Goal: Answer question/provide support

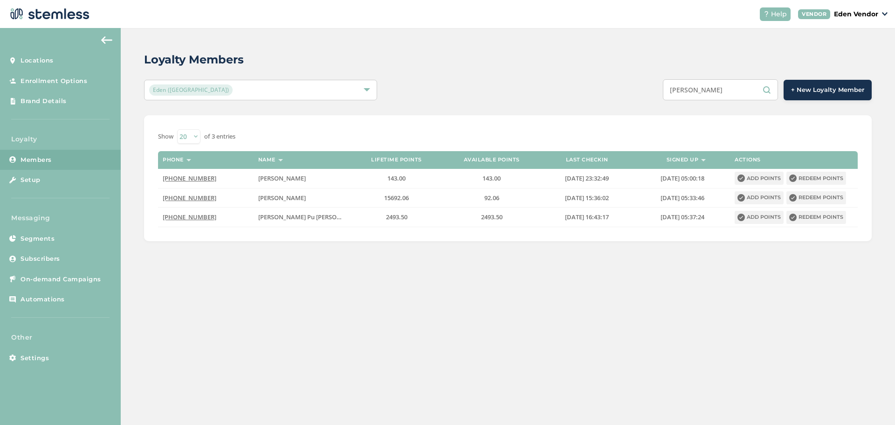
drag, startPoint x: 690, startPoint y: 92, endPoint x: 587, endPoint y: 98, distance: 103.2
click at [585, 98] on div "[PERSON_NAME] + New Loyalty Member" at bounding box center [659, 89] width 424 height 21
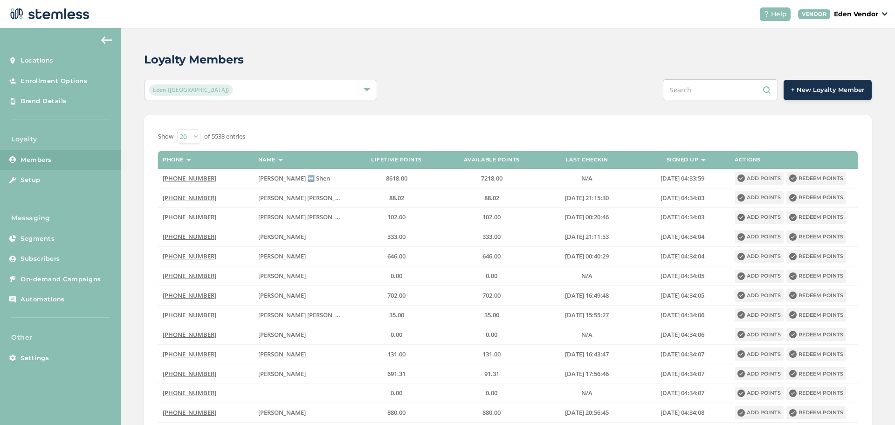
click at [710, 94] on input "text" at bounding box center [720, 89] width 115 height 21
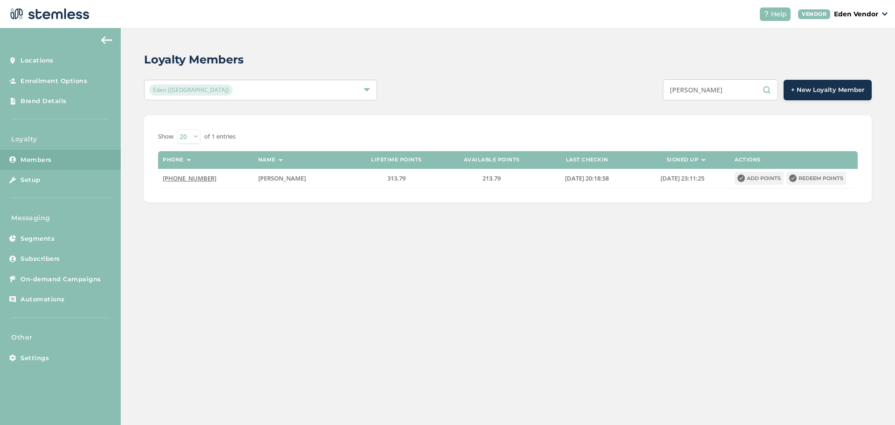
type input "[PERSON_NAME]"
click at [804, 179] on button "Redeem points" at bounding box center [816, 178] width 60 height 13
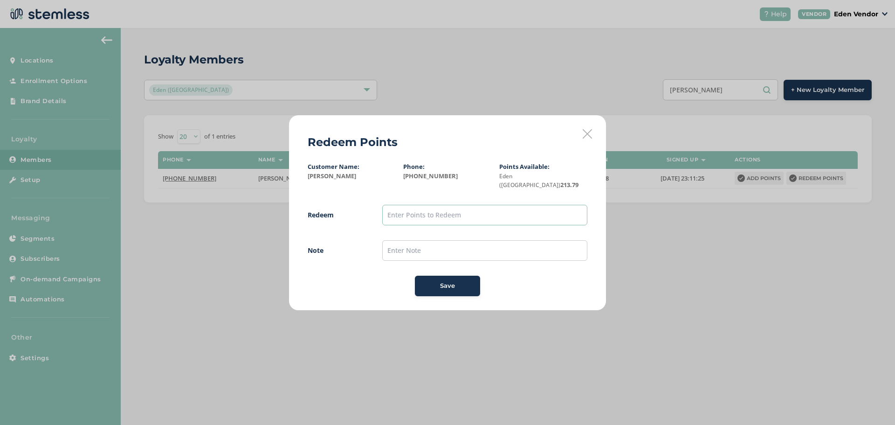
click at [504, 215] on input "text" at bounding box center [484, 215] width 205 height 21
type input "200"
click at [416, 248] on input "text" at bounding box center [484, 250] width 205 height 21
type input "[DATE]"
click at [459, 283] on div "Save" at bounding box center [447, 285] width 50 height 9
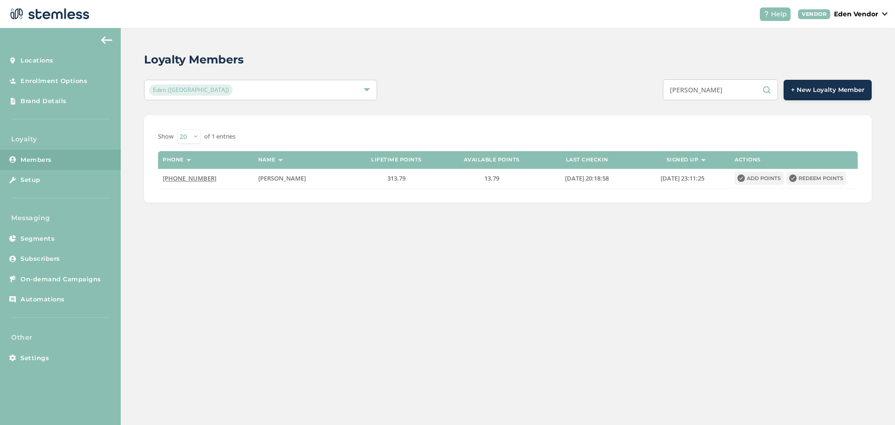
drag, startPoint x: 744, startPoint y: 90, endPoint x: 618, endPoint y: 86, distance: 125.4
click at [618, 86] on div "[PERSON_NAME] + New Loyalty Member" at bounding box center [659, 89] width 424 height 21
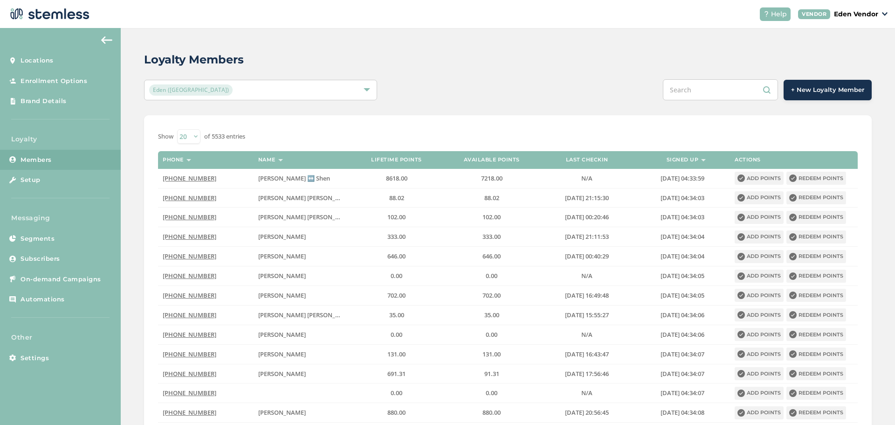
paste input "[PERSON_NAME]"
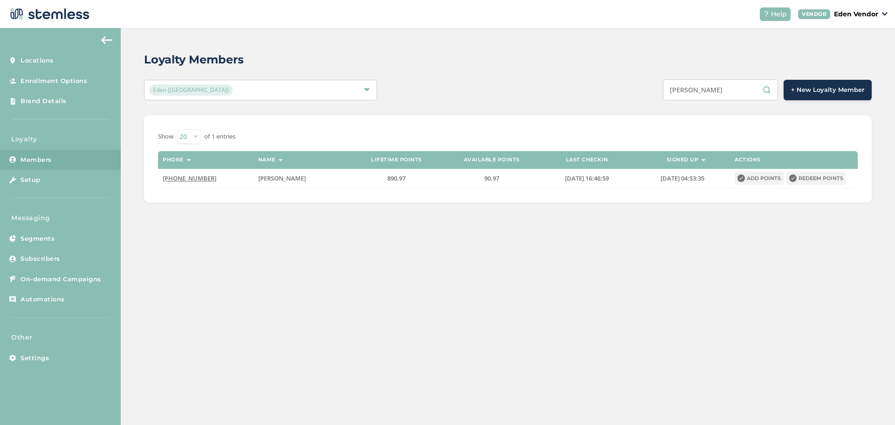
type input "[PERSON_NAME]"
